Goal: Task Accomplishment & Management: Manage account settings

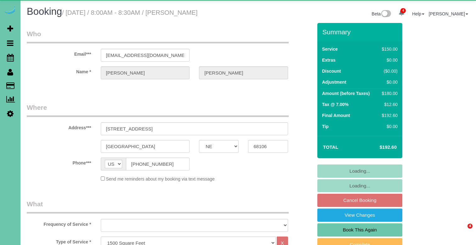
select select "NE"
select select "object:686"
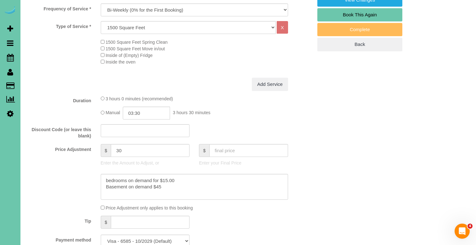
scroll to position [243, 0]
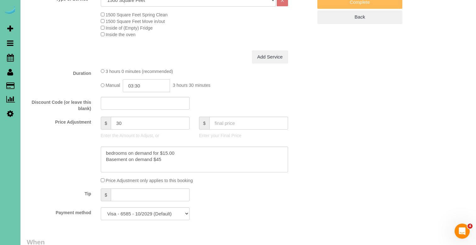
click at [142, 80] on input "03:30" at bounding box center [146, 85] width 47 height 13
type input "04:00"
click at [134, 109] on li "04:00" at bounding box center [140, 111] width 28 height 8
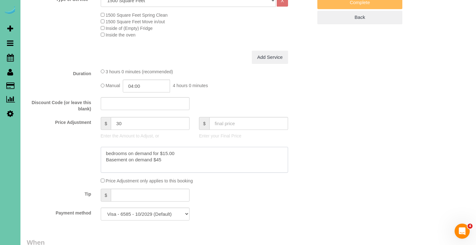
click at [104, 152] on textarea at bounding box center [194, 160] width 187 height 26
type textarea "**new rate - 10/20/25** bedrooms on demand for $15.00 Basement on demand $45"
drag, startPoint x: 103, startPoint y: 119, endPoint x: 89, endPoint y: 117, distance: 14.0
click at [90, 117] on div "Price Adjustment $ 30 Enter the Amount to Adjust, or $ Enter your Final Price" at bounding box center [170, 128] width 296 height 25
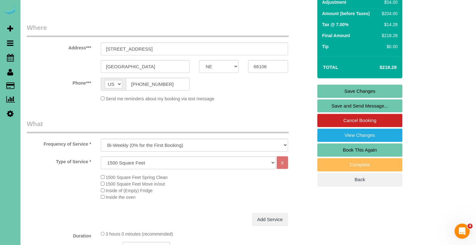
scroll to position [80, 0]
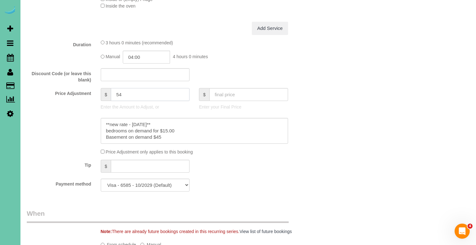
drag, startPoint x: 119, startPoint y: 95, endPoint x: 102, endPoint y: 92, distance: 17.6
click at [102, 92] on div "$ 54" at bounding box center [145, 94] width 89 height 13
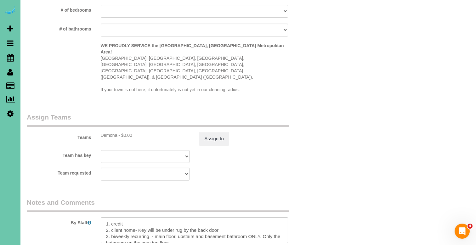
scroll to position [613, 0]
type input "64"
drag, startPoint x: 105, startPoint y: 202, endPoint x: 113, endPoint y: 203, distance: 7.9
click at [105, 217] on textarea at bounding box center [194, 230] width 187 height 26
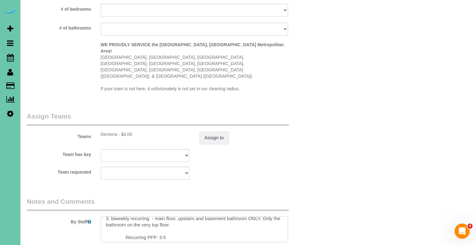
scroll to position [23, 0]
drag, startPoint x: 166, startPoint y: 215, endPoint x: 159, endPoint y: 215, distance: 6.9
click at [159, 217] on textarea at bounding box center [194, 230] width 187 height 26
type textarea "**skipped last cleaning - added extra time** 1. credit 2. client home- Key will…"
click at [217, 131] on button "Assign to" at bounding box center [214, 137] width 30 height 13
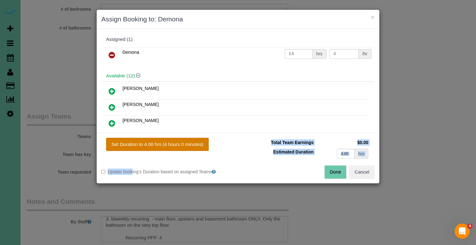
click at [184, 138] on div "Set Duration to 4.00 hrs (4 hours 0 minutes) Total Team Earnings $0.00 Estimate…" at bounding box center [238, 158] width 283 height 51
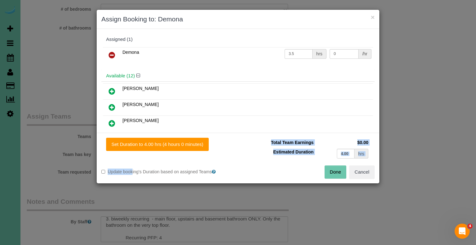
drag, startPoint x: 197, startPoint y: 144, endPoint x: 256, endPoint y: 151, distance: 58.7
click at [198, 145] on button "Set Duration to 4.00 hrs (4 hours 0 minutes)" at bounding box center [157, 144] width 103 height 13
type input "4.00"
drag, startPoint x: 339, startPoint y: 171, endPoint x: 326, endPoint y: 171, distance: 12.9
click at [339, 171] on button "Done" at bounding box center [336, 172] width 22 height 13
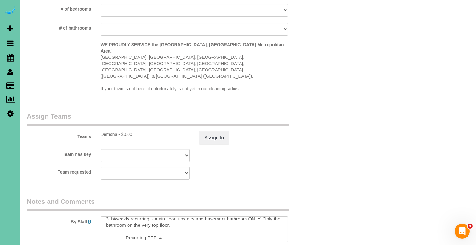
click at [323, 171] on div "× Assign Booking to: Demona Assigned (1) Demona 4.00 hrs 0 /hr Available (12) A…" at bounding box center [238, 122] width 476 height 245
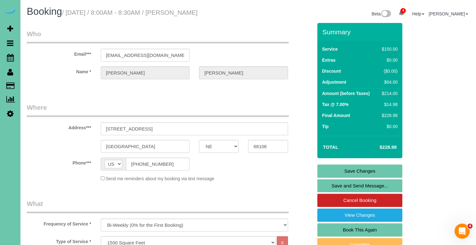
scroll to position [0, 0]
click at [332, 170] on link "Save Changes" at bounding box center [360, 171] width 85 height 13
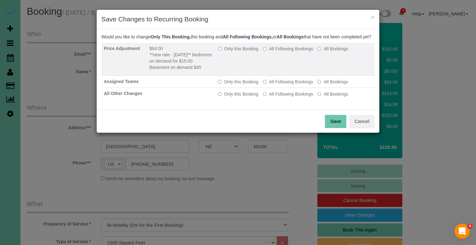
click at [232, 52] on label "Only this Booking" at bounding box center [238, 49] width 41 height 6
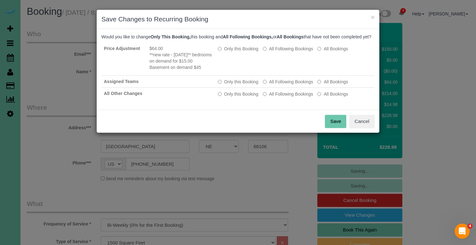
click at [333, 128] on button "Save" at bounding box center [335, 121] width 21 height 13
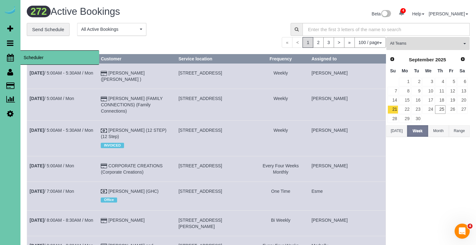
click at [38, 56] on span "Scheduler" at bounding box center [59, 57] width 79 height 14
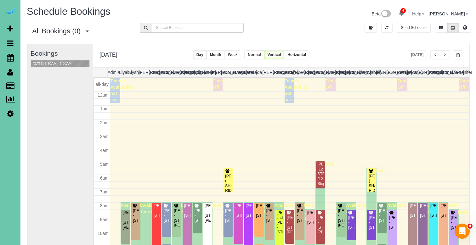
scroll to position [83, 0]
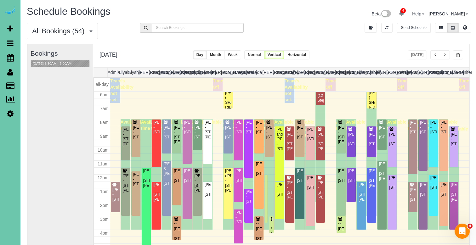
click at [456, 52] on button "button" at bounding box center [458, 54] width 10 height 9
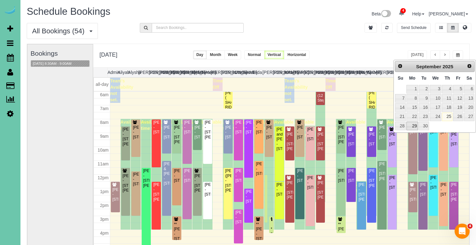
click at [414, 123] on link "29" at bounding box center [413, 126] width 12 height 9
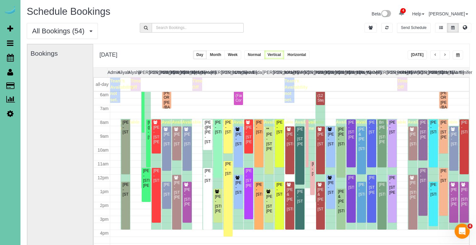
click at [457, 55] on span "button" at bounding box center [458, 55] width 3 height 4
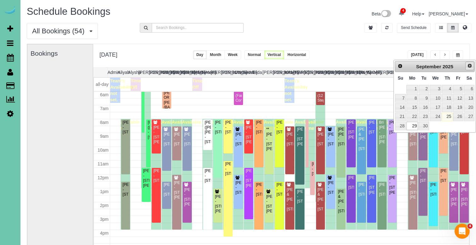
click at [471, 69] on link "Next" at bounding box center [470, 66] width 9 height 9
click at [415, 97] on link "6" at bounding box center [413, 98] width 12 height 9
type input "**********"
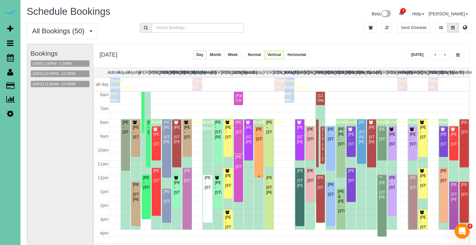
click at [257, 142] on div "Sarah Cockle - 21652 South 196th Circle, Springfield, NE 68059" at bounding box center [259, 134] width 7 height 14
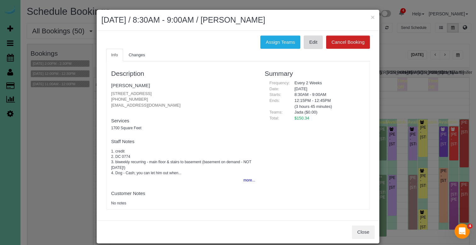
click at [310, 41] on link "Edit" at bounding box center [313, 42] width 19 height 13
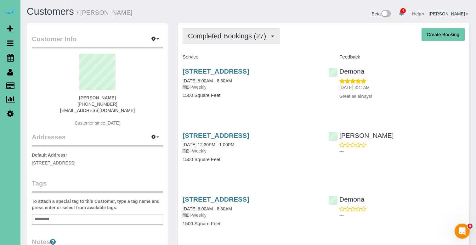
drag, startPoint x: 232, startPoint y: 37, endPoint x: 231, endPoint y: 40, distance: 3.3
click at [232, 37] on span "Completed Bookings (27)" at bounding box center [228, 36] width 81 height 8
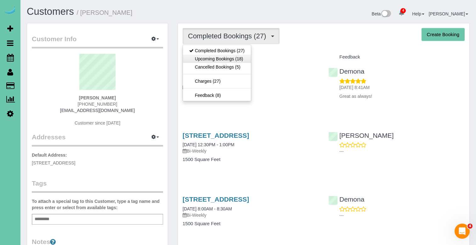
click at [226, 57] on link "Upcoming Bookings (18)" at bounding box center [217, 59] width 68 height 8
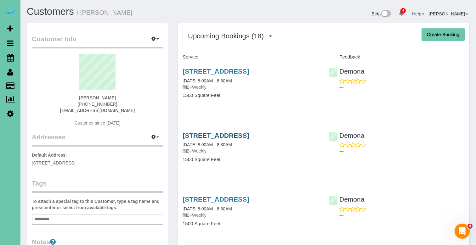
click at [206, 137] on link "[STREET_ADDRESS]" at bounding box center [216, 135] width 66 height 7
drag, startPoint x: 209, startPoint y: 36, endPoint x: 206, endPoint y: 41, distance: 6.2
click at [209, 36] on span "Upcoming Bookings (18)" at bounding box center [227, 36] width 79 height 8
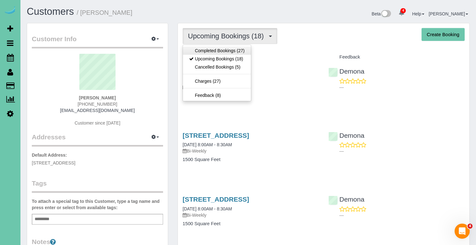
click at [204, 47] on link "Completed Bookings (27)" at bounding box center [217, 51] width 68 height 8
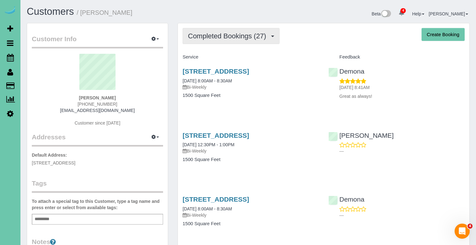
drag, startPoint x: 234, startPoint y: 37, endPoint x: 233, endPoint y: 43, distance: 6.1
click at [234, 37] on span "Completed Bookings (27)" at bounding box center [228, 36] width 81 height 8
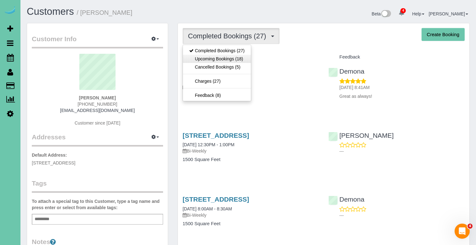
click at [236, 59] on link "Upcoming Bookings (18)" at bounding box center [217, 59] width 68 height 8
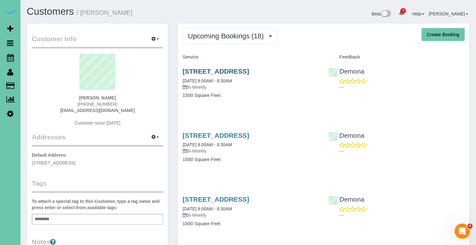
click at [249, 72] on link "[STREET_ADDRESS]" at bounding box center [216, 71] width 66 height 7
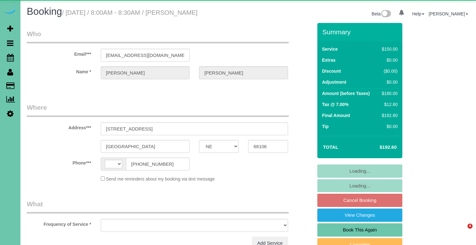
select select "NE"
select select "object:382"
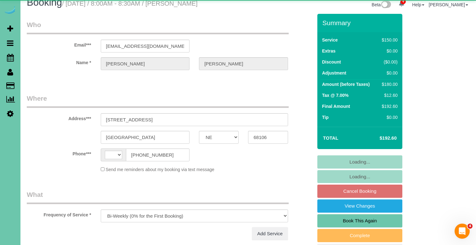
select select "string:[GEOGRAPHIC_DATA]"
select select "string:fspay-8effaa0d-f59e-4ea1-b58c-008147271ad9"
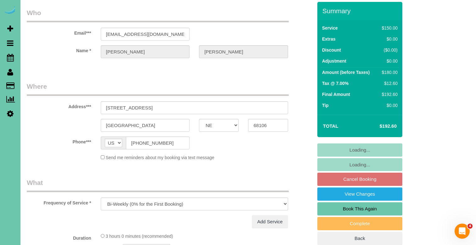
select select "object:657"
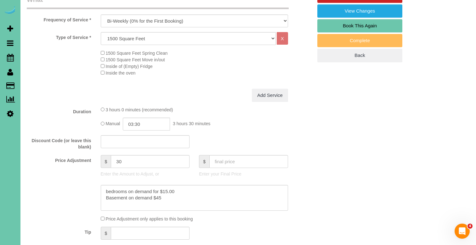
scroll to position [204, 0]
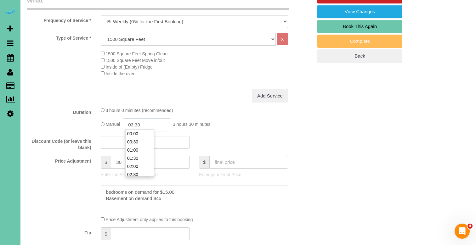
click at [150, 122] on input "03:30" at bounding box center [146, 124] width 47 height 13
type input "03:15"
click at [200, 111] on div "3 hours 0 minutes (recommended)" at bounding box center [194, 110] width 187 height 7
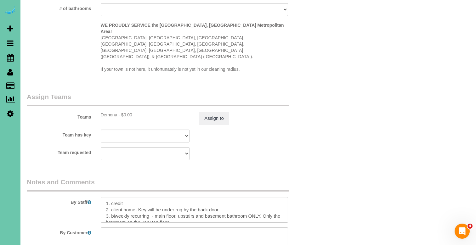
scroll to position [645, 0]
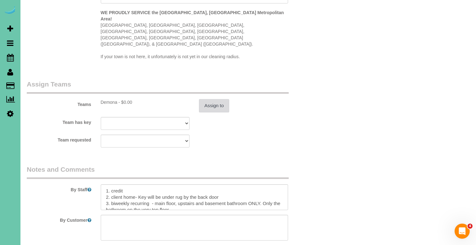
click at [211, 99] on button "Assign to" at bounding box center [214, 105] width 30 height 13
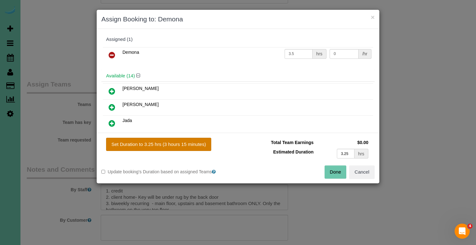
click at [194, 143] on button "Set Duration to 3.25 hrs (3 hours 15 minutes)" at bounding box center [158, 144] width 105 height 13
type input "3.25"
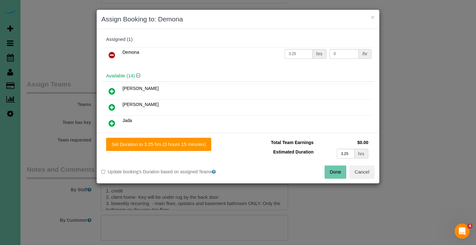
drag, startPoint x: 334, startPoint y: 174, endPoint x: 309, endPoint y: 172, distance: 24.6
click at [334, 174] on button "Done" at bounding box center [336, 172] width 22 height 13
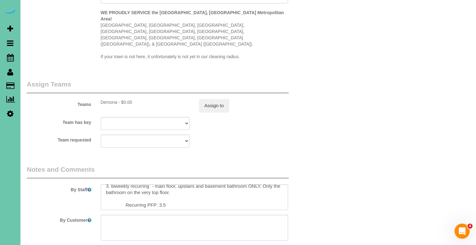
scroll to position [17, 0]
drag, startPoint x: 164, startPoint y: 184, endPoint x: 198, endPoint y: 184, distance: 33.7
click at [164, 185] on textarea at bounding box center [194, 198] width 187 height 26
type textarea "1. credit 2. client home- Key will be under rug by the back door 3. biweekly re…"
click at [218, 99] on button "Assign to" at bounding box center [214, 105] width 30 height 13
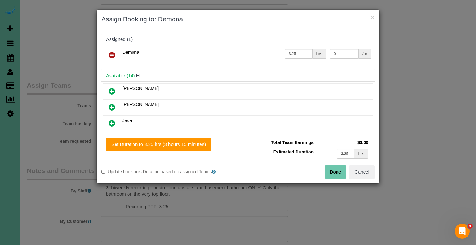
scroll to position [0, 0]
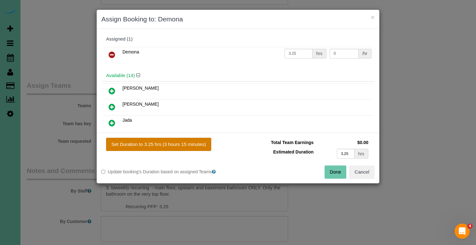
drag, startPoint x: 201, startPoint y: 148, endPoint x: 204, endPoint y: 149, distance: 3.2
click at [201, 149] on button "Set Duration to 3.25 hrs (3 hours 15 minutes)" at bounding box center [158, 144] width 105 height 13
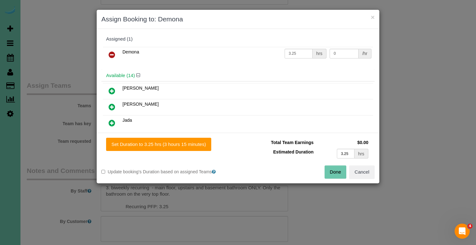
click at [334, 175] on button "Done" at bounding box center [336, 172] width 22 height 13
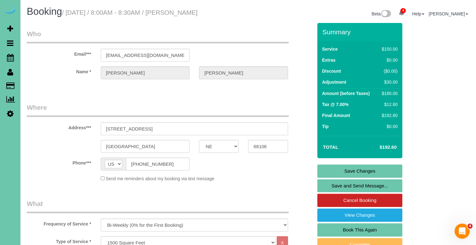
scroll to position [0, 0]
click at [330, 173] on link "Save Changes" at bounding box center [360, 171] width 85 height 13
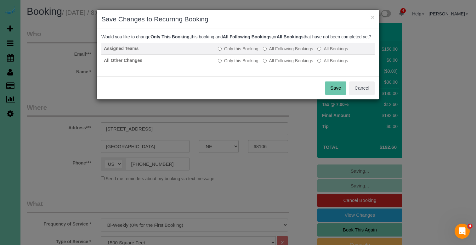
drag, startPoint x: 271, startPoint y: 54, endPoint x: 270, endPoint y: 57, distance: 3.4
click at [271, 52] on label "All Following Bookings" at bounding box center [288, 49] width 50 height 6
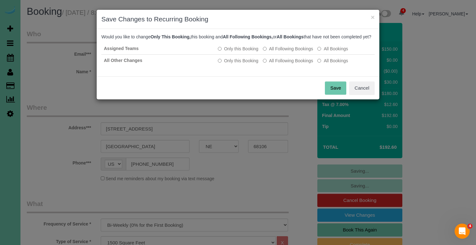
drag, startPoint x: 270, startPoint y: 65, endPoint x: 289, endPoint y: 74, distance: 20.7
click at [270, 64] on label "All Following Bookings" at bounding box center [288, 61] width 50 height 6
drag, startPoint x: 340, startPoint y: 95, endPoint x: 289, endPoint y: 74, distance: 55.0
click at [340, 95] on button "Save" at bounding box center [335, 88] width 21 height 13
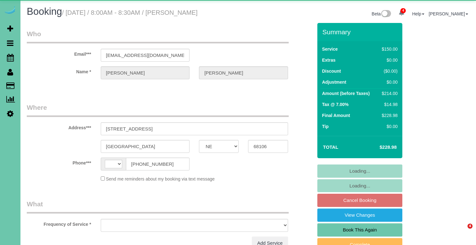
select select "NE"
select select "string:[GEOGRAPHIC_DATA]"
select select "object:682"
select select "string:fspay-8effaa0d-f59e-4ea1-b58c-008147271ad9"
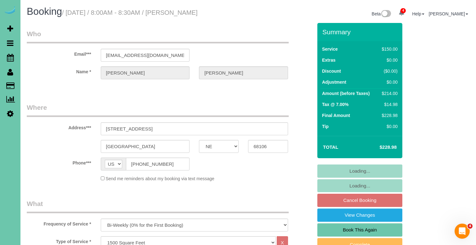
select select "object:937"
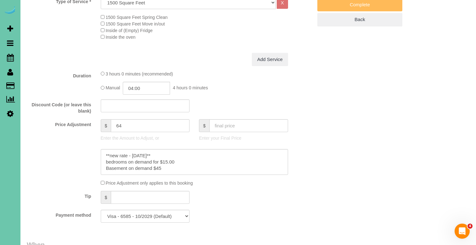
scroll to position [252, 0]
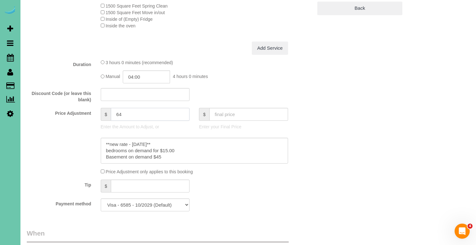
drag, startPoint x: 126, startPoint y: 113, endPoint x: 113, endPoint y: 113, distance: 12.9
click at [113, 113] on input "64" at bounding box center [150, 114] width 79 height 13
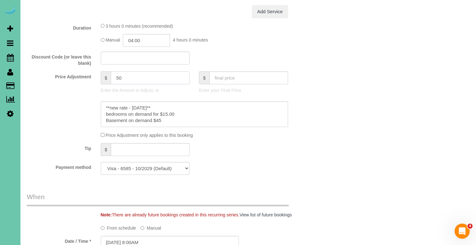
scroll to position [289, 0]
type input "50"
drag, startPoint x: 146, startPoint y: 38, endPoint x: 133, endPoint y: 38, distance: 12.9
click at [133, 38] on input "04:00" at bounding box center [146, 39] width 47 height 13
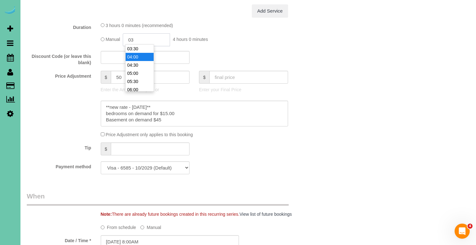
scroll to position [41, 0]
type input "03:45"
click at [237, 43] on div "Manual 03:45 3 hours 45 minutes" at bounding box center [194, 39] width 187 height 13
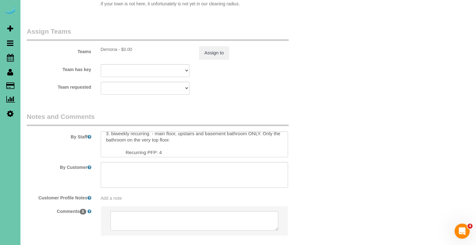
scroll to position [23, 0]
click at [166, 132] on textarea at bounding box center [194, 145] width 187 height 26
type textarea "**skipped last cleaning - added extra time** 1. credit 2. client home- Key will…"
click at [207, 46] on button "Assign to" at bounding box center [214, 52] width 30 height 13
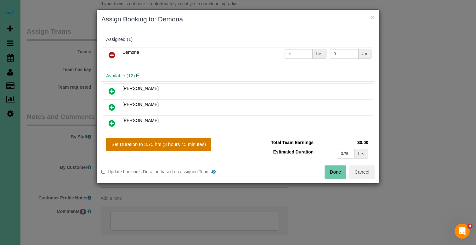
click at [195, 145] on button "Set Duration to 3.75 hrs (3 hours 45 minutes)" at bounding box center [158, 144] width 105 height 13
type input "3.75"
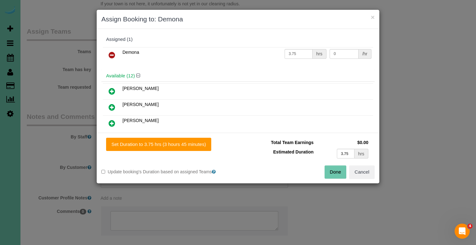
click at [329, 172] on button "Done" at bounding box center [336, 172] width 22 height 13
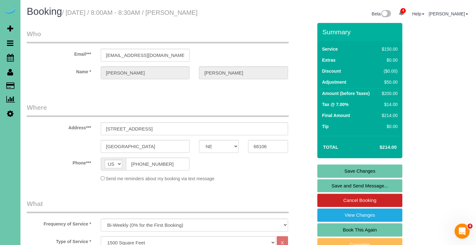
scroll to position [0, 0]
click at [339, 172] on link "Save Changes" at bounding box center [360, 171] width 85 height 13
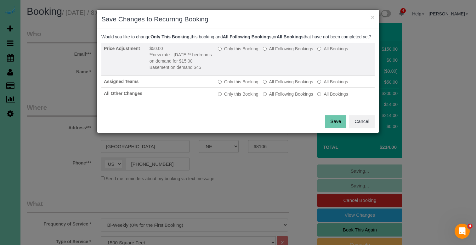
click at [234, 52] on label "Only this Booking" at bounding box center [238, 49] width 41 height 6
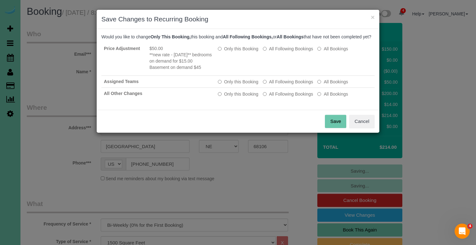
click at [337, 128] on button "Save" at bounding box center [335, 121] width 21 height 13
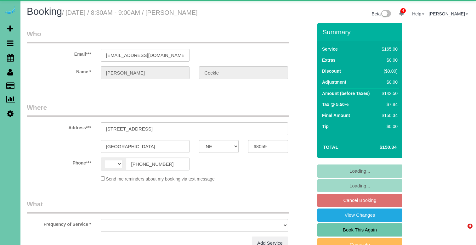
select select "NE"
select select "object:406"
select select "string:fspay-90060e0e-7029-4468-a1a0-6697285485ab"
select select "string:[GEOGRAPHIC_DATA]"
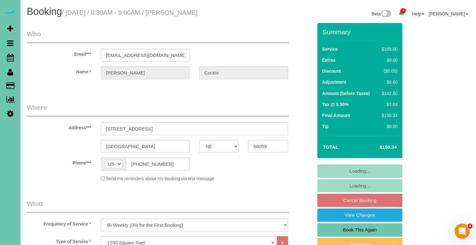
select select "object:700"
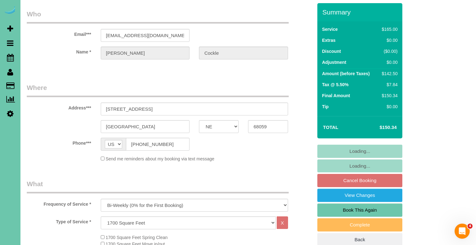
select select "number:36"
select select "number:41"
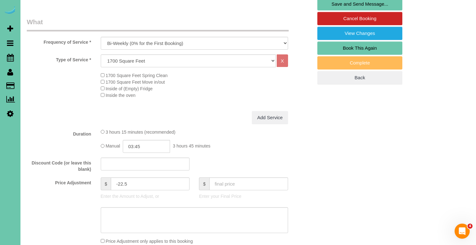
scroll to position [185, 0]
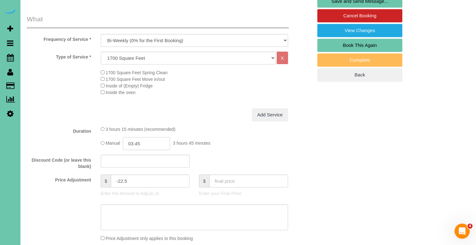
click at [146, 141] on input "03:45" at bounding box center [146, 143] width 47 height 13
type input "03:30"
click at [146, 182] on li "03:30" at bounding box center [140, 184] width 28 height 8
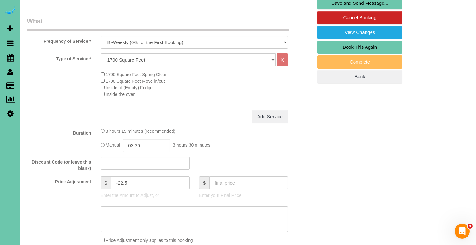
scroll to position [185, 0]
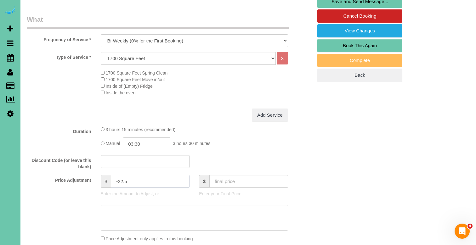
drag, startPoint x: 130, startPoint y: 181, endPoint x: 119, endPoint y: 180, distance: 11.0
click at [119, 180] on input "-22.5" at bounding box center [150, 181] width 79 height 13
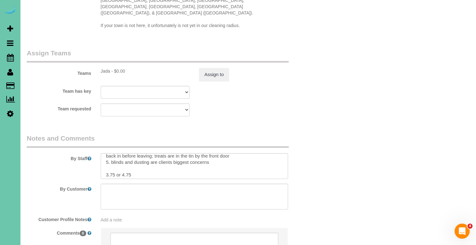
scroll to position [35, 0]
type input "-7.32"
click at [112, 153] on textarea at bounding box center [194, 166] width 187 height 26
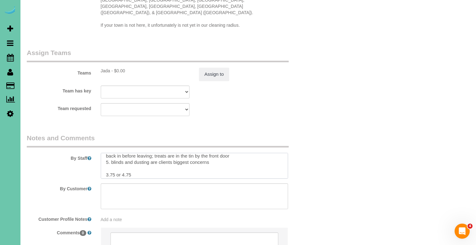
drag, startPoint x: 126, startPoint y: 151, endPoint x: 120, endPoint y: 152, distance: 5.4
click at [125, 153] on textarea at bounding box center [194, 166] width 187 height 26
drag, startPoint x: 112, startPoint y: 152, endPoint x: 122, endPoint y: 151, distance: 9.8
click at [112, 152] on textarea at bounding box center [194, 165] width 187 height 26
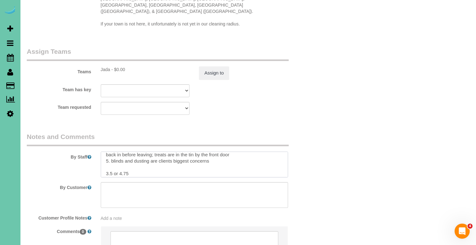
click at [125, 152] on textarea at bounding box center [194, 165] width 187 height 26
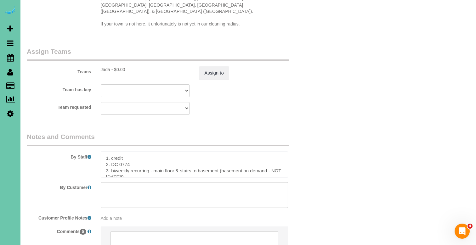
scroll to position [0, 0]
type textarea "1. credit 2. DC 0774 3. biweekly recurring - main floor & stairs to basement (b…"
click at [212, 66] on button "Assign to" at bounding box center [214, 72] width 30 height 13
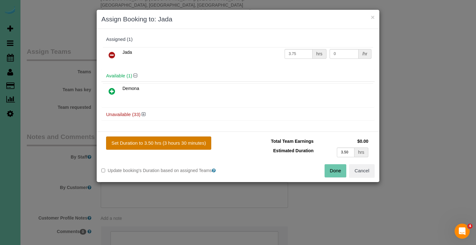
click at [192, 139] on button "Set Duration to 3.50 hrs (3 hours 30 minutes)" at bounding box center [158, 143] width 105 height 13
type input "3.50"
drag, startPoint x: 332, startPoint y: 172, endPoint x: 323, endPoint y: 169, distance: 10.2
click at [332, 172] on button "Done" at bounding box center [336, 170] width 22 height 13
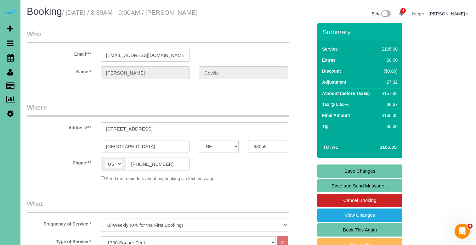
click at [326, 169] on link "Save Changes" at bounding box center [360, 171] width 85 height 13
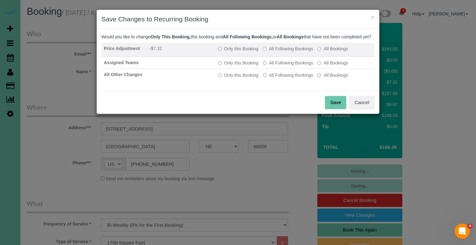
drag, startPoint x: 293, startPoint y: 56, endPoint x: 290, endPoint y: 61, distance: 6.3
click at [293, 52] on label "All Following Bookings" at bounding box center [288, 49] width 50 height 6
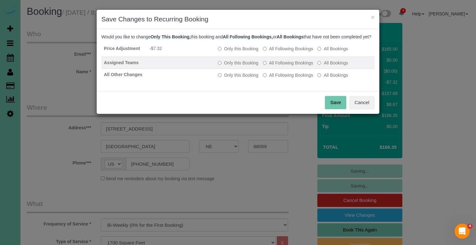
click at [287, 66] on label "All Following Bookings" at bounding box center [288, 63] width 50 height 6
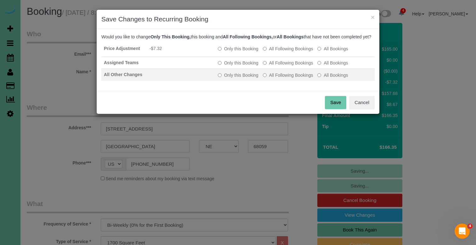
click at [286, 78] on label "All Following Bookings" at bounding box center [288, 75] width 50 height 6
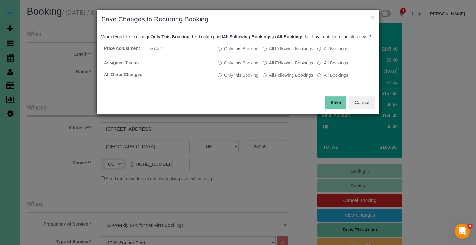
click at [338, 109] on button "Save" at bounding box center [335, 102] width 21 height 13
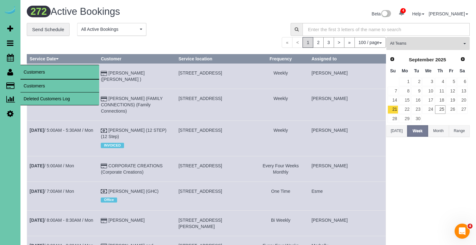
drag, startPoint x: 37, startPoint y: 84, endPoint x: 44, endPoint y: 80, distance: 8.2
click at [37, 84] on link "Customers" at bounding box center [59, 86] width 79 height 13
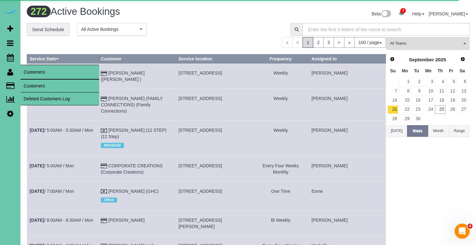
drag, startPoint x: 37, startPoint y: 85, endPoint x: 41, endPoint y: 84, distance: 3.3
click at [37, 85] on link "Customers" at bounding box center [59, 86] width 79 height 13
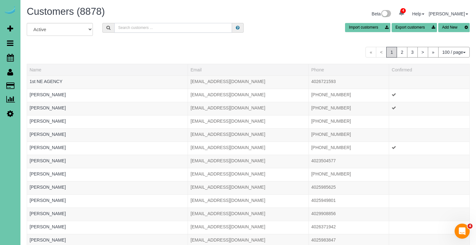
click at [148, 27] on input "text" at bounding box center [173, 28] width 118 height 10
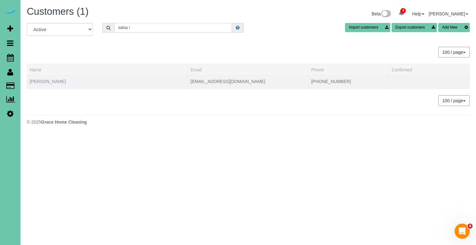
type input "dallas l"
click at [52, 84] on link "Dallas Lemmers" at bounding box center [48, 81] width 36 height 5
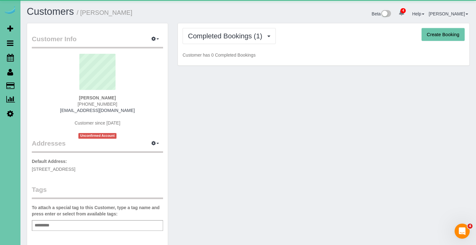
scroll to position [1, 0]
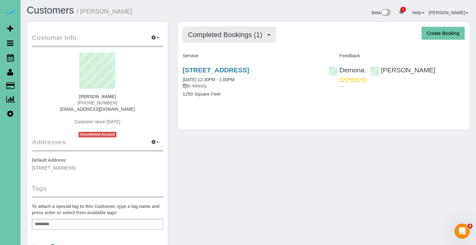
click at [215, 38] on span "Completed Bookings (1)" at bounding box center [227, 35] width 78 height 8
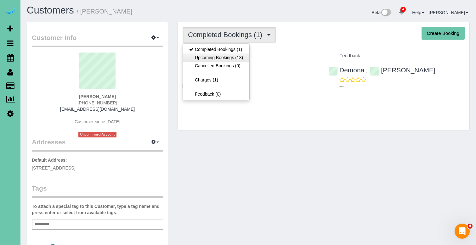
click at [209, 56] on link "Upcoming Bookings (13)" at bounding box center [216, 58] width 66 height 8
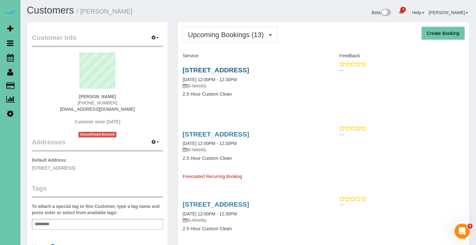
click at [209, 68] on link "1111 S 64th Ave, Omaha, NE 68106" at bounding box center [216, 69] width 66 height 7
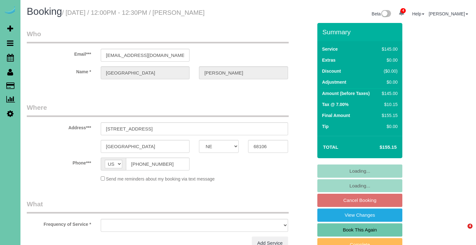
select select "NE"
select select "object:647"
select select "string:fspay-253f34f6-9ff0-4388-91e8-353fad776c75"
select select "number:35"
select select "number:41"
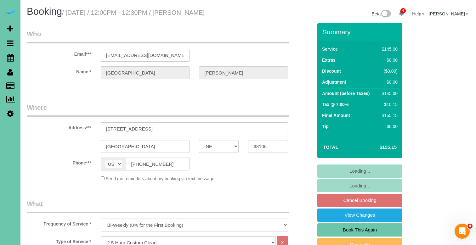
select select "object:915"
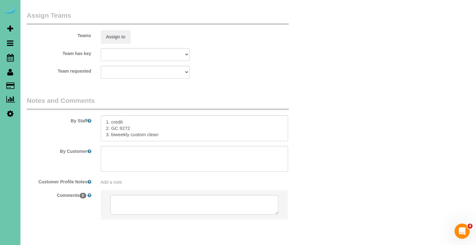
scroll to position [676, 0]
